Goal: Task Accomplishment & Management: Use online tool/utility

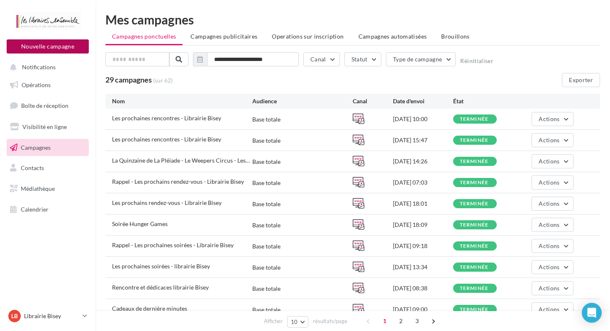
click at [56, 45] on button "Nouvelle campagne" at bounding box center [48, 46] width 82 height 14
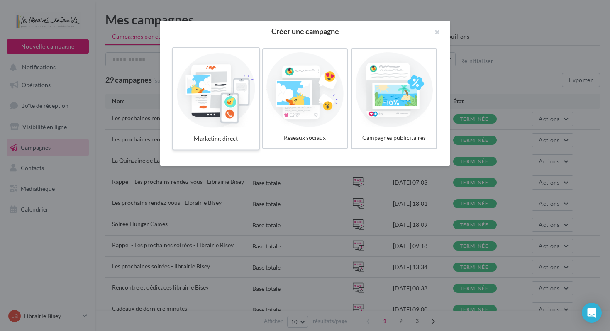
click at [215, 91] on div at bounding box center [215, 89] width 79 height 76
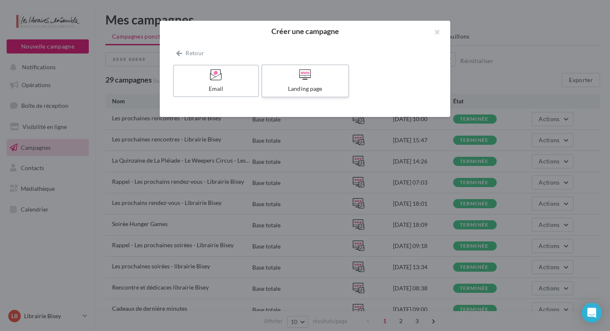
click at [293, 77] on div at bounding box center [305, 75] width 79 height 13
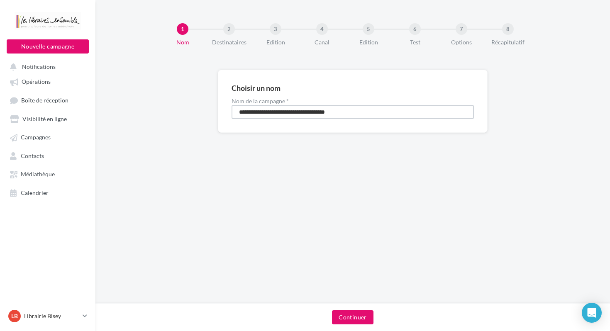
click at [315, 111] on input "**********" at bounding box center [353, 112] width 242 height 14
type input "**********"
click at [355, 318] on button "Continuer" at bounding box center [352, 318] width 41 height 14
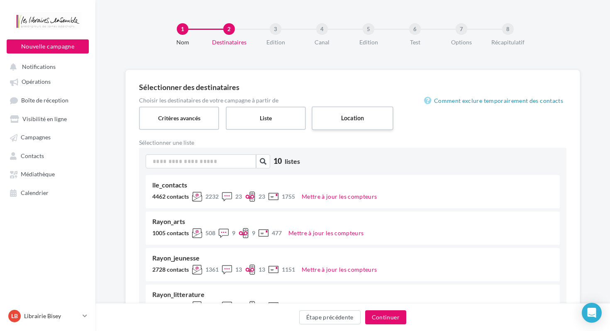
click at [356, 115] on label "Location" at bounding box center [353, 118] width 82 height 24
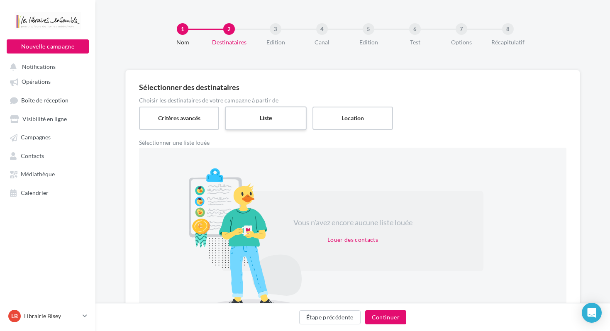
click at [274, 119] on label "Liste" at bounding box center [266, 118] width 82 height 24
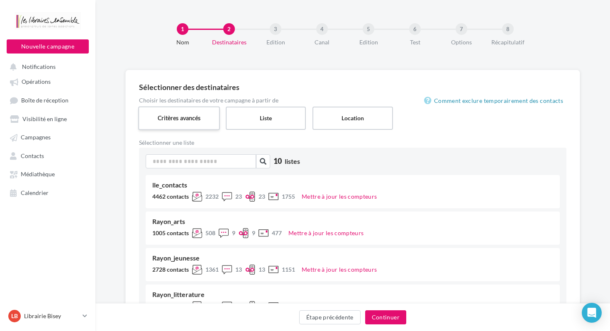
click at [194, 120] on label "Critères avancés" at bounding box center [179, 118] width 82 height 24
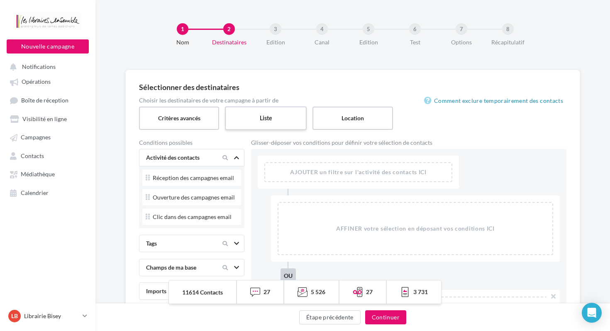
click at [274, 117] on label "Liste" at bounding box center [266, 118] width 82 height 24
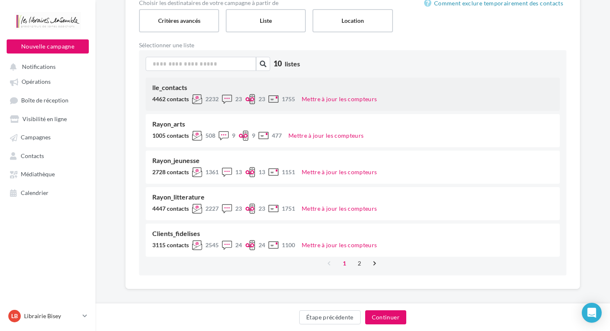
scroll to position [104, 0]
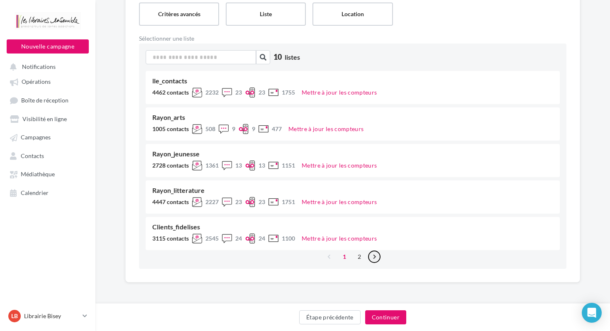
click at [373, 255] on link "›" at bounding box center [374, 256] width 13 height 13
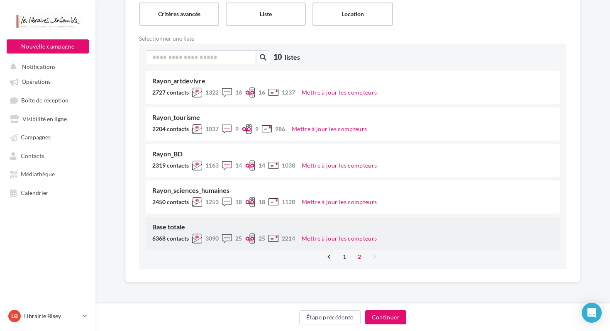
click at [210, 223] on div "Base totale 6368 contacts 3090 25 25 2214 Mettre à jour les compteurs" at bounding box center [353, 233] width 414 height 33
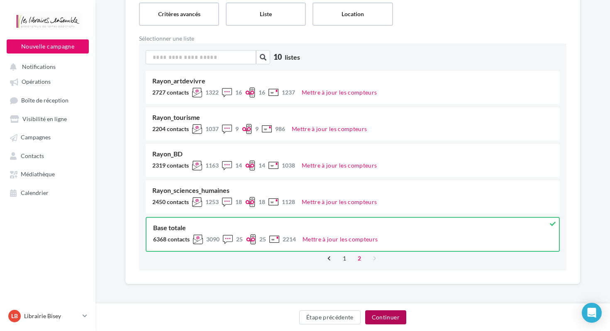
click at [389, 318] on button "Continuer" at bounding box center [385, 318] width 41 height 14
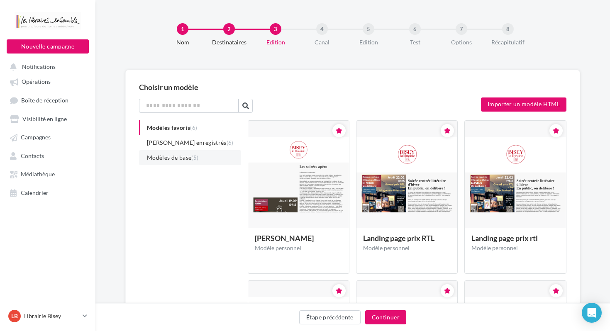
click at [212, 159] on li "Modèles de base (5)" at bounding box center [190, 157] width 102 height 15
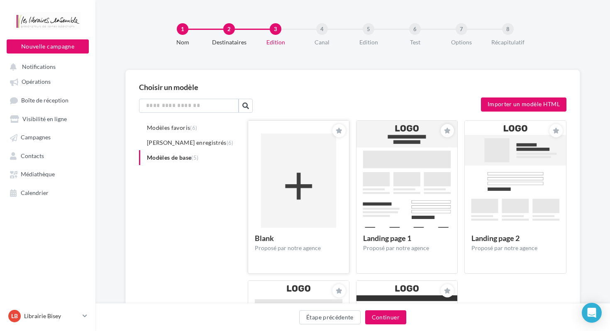
click at [289, 159] on img at bounding box center [298, 186] width 101 height 131
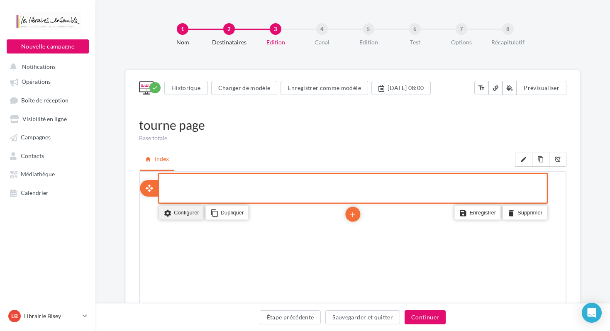
click at [182, 212] on li "settings Configurer" at bounding box center [180, 212] width 45 height 14
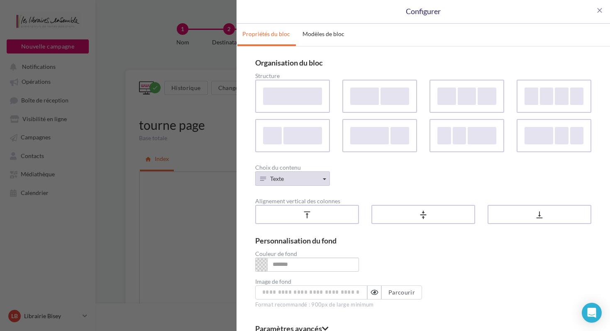
click at [321, 177] on button "Texte" at bounding box center [292, 178] width 75 height 15
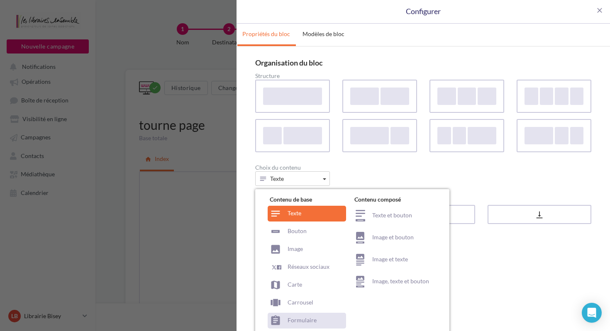
click at [306, 319] on div "Formulaire" at bounding box center [307, 321] width 78 height 16
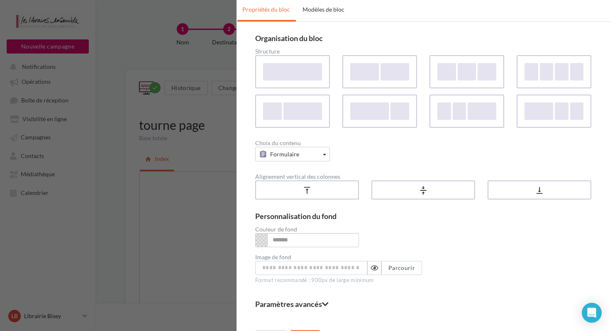
scroll to position [45, 0]
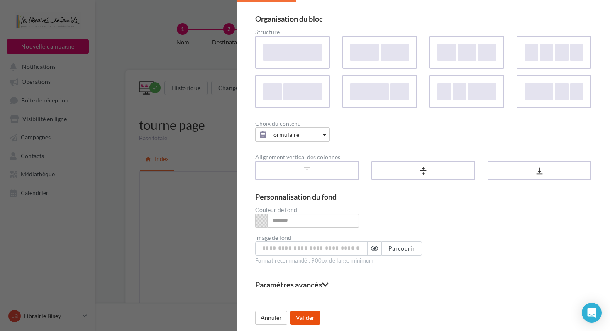
click at [310, 316] on button "Valider" at bounding box center [305, 318] width 29 height 14
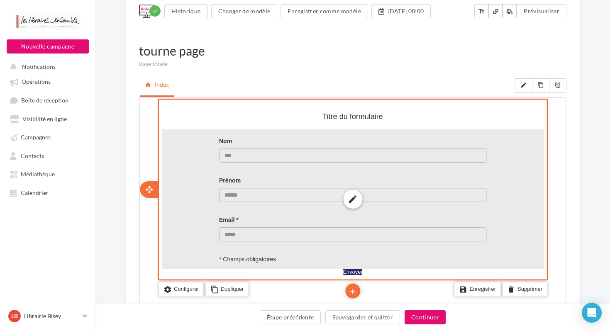
scroll to position [121, 0]
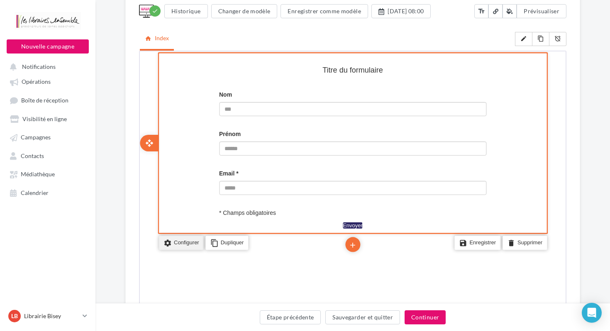
click at [188, 242] on li "settings Configurer" at bounding box center [180, 242] width 45 height 14
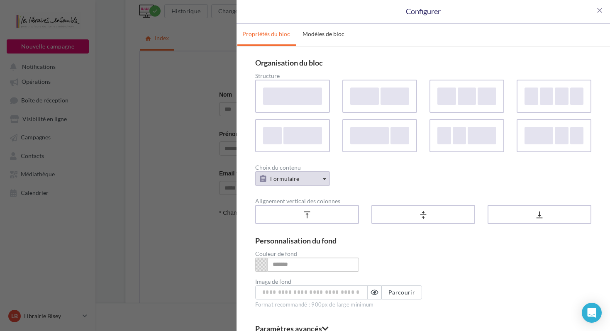
click at [301, 182] on button "Formulaire" at bounding box center [292, 178] width 75 height 15
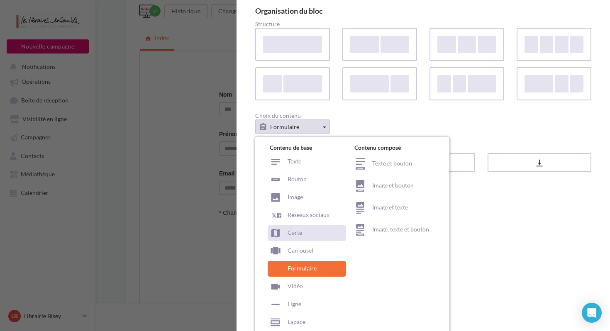
scroll to position [75, 0]
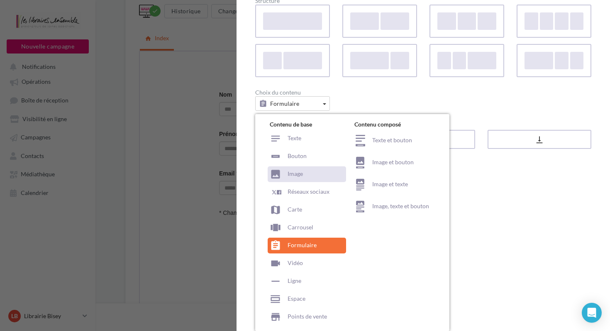
click at [305, 176] on div "Image" at bounding box center [307, 174] width 78 height 16
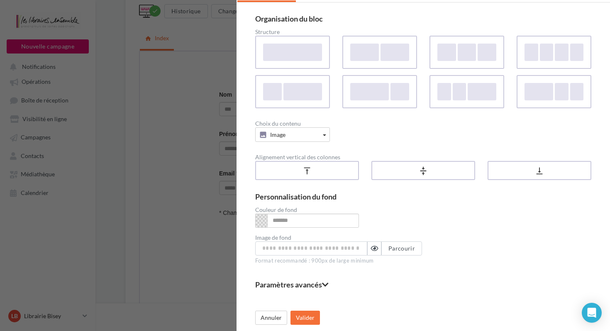
scroll to position [45, 0]
click at [305, 317] on button "Valider" at bounding box center [305, 318] width 29 height 14
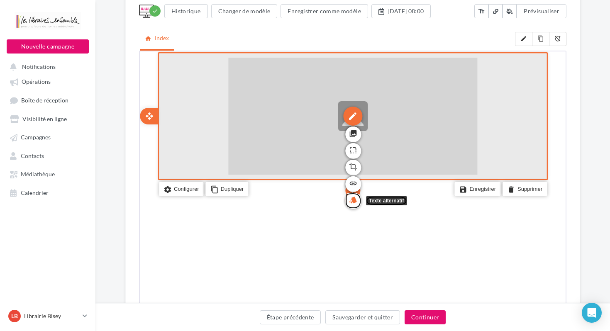
click at [353, 199] on icon "style" at bounding box center [352, 199] width 8 height 14
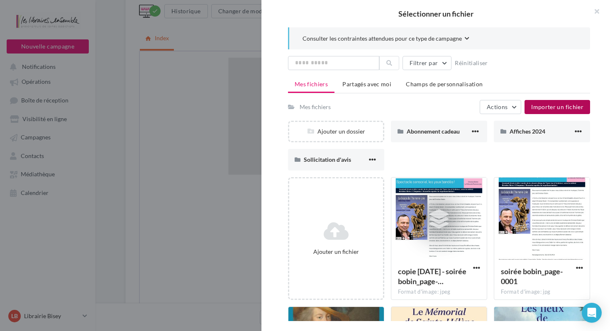
click at [560, 107] on span "Importer un fichier" at bounding box center [557, 106] width 52 height 7
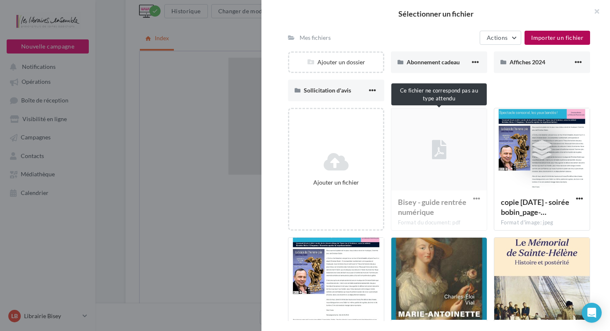
scroll to position [83, 0]
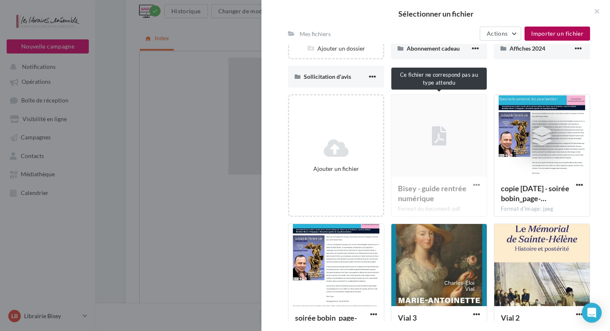
click at [438, 162] on div "Bisey - guide rentrée numérique Format du document: pdf" at bounding box center [439, 155] width 96 height 123
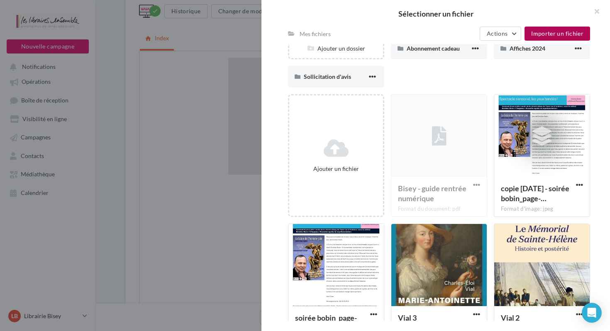
click at [442, 149] on div "Bisey - guide rentrée numérique Format du document: pdf" at bounding box center [439, 155] width 96 height 123
click at [562, 33] on span "Importer un fichier" at bounding box center [557, 33] width 52 height 7
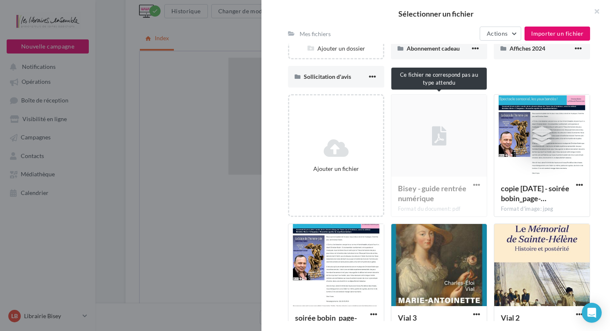
click at [440, 152] on div "Bisey - guide rentrée numérique Format du document: pdf" at bounding box center [439, 155] width 96 height 123
